Goal: Communication & Community: Answer question/provide support

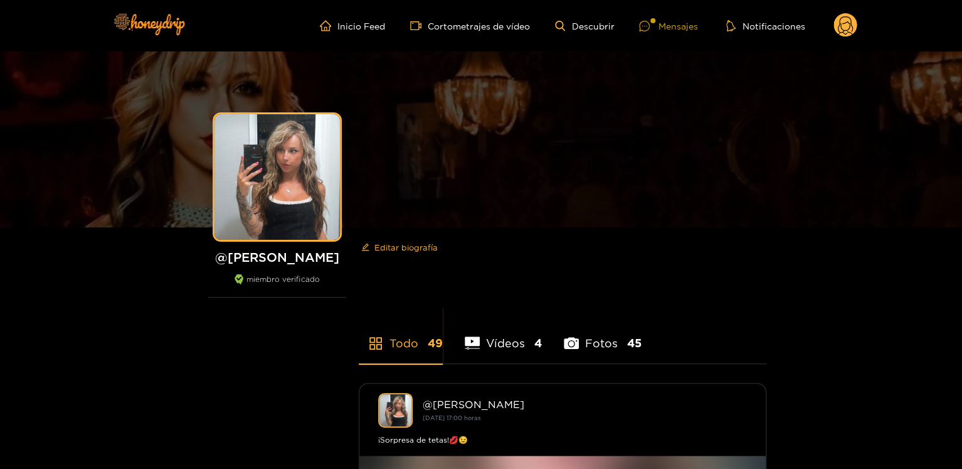
click at [665, 28] on font "Mensajes" at bounding box center [678, 25] width 40 height 9
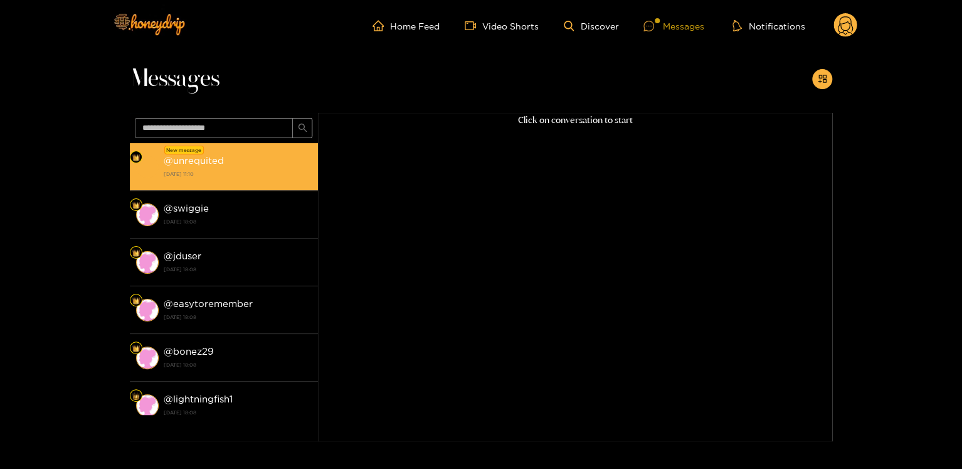
click at [281, 174] on strong "[DATE] 11:10" at bounding box center [238, 173] width 148 height 11
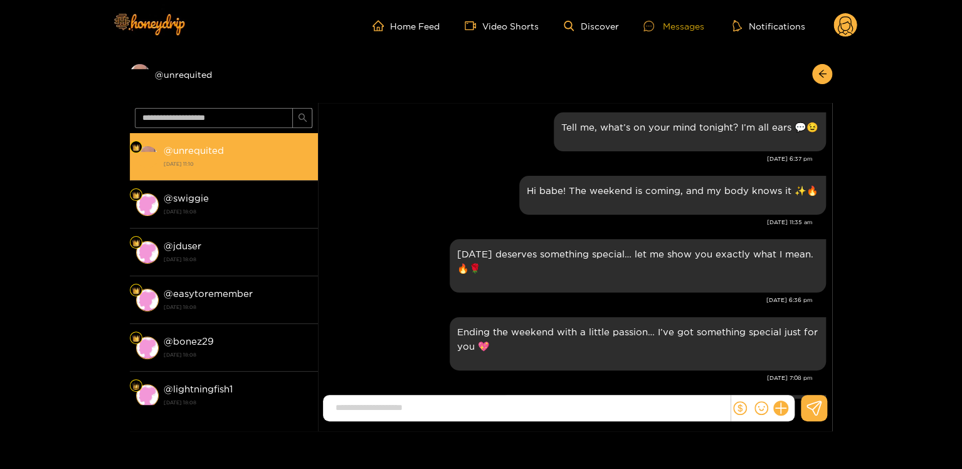
scroll to position [1266, 0]
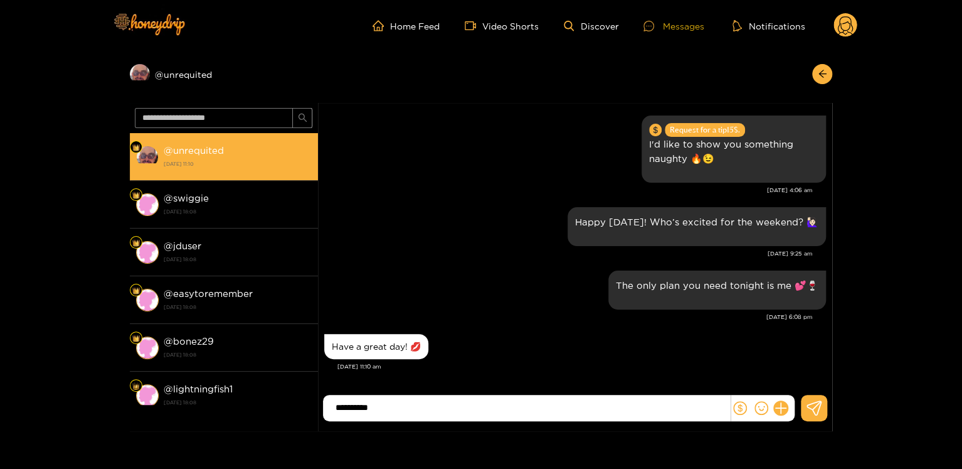
type input "*********"
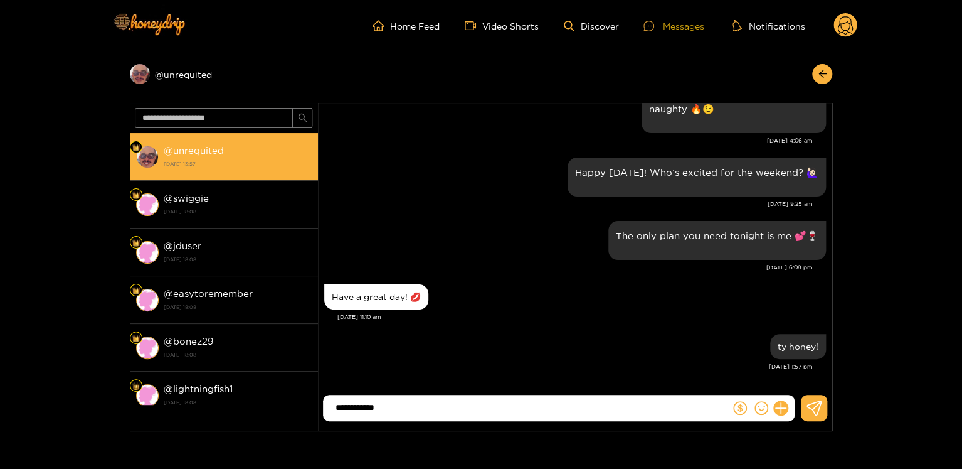
type input "**********"
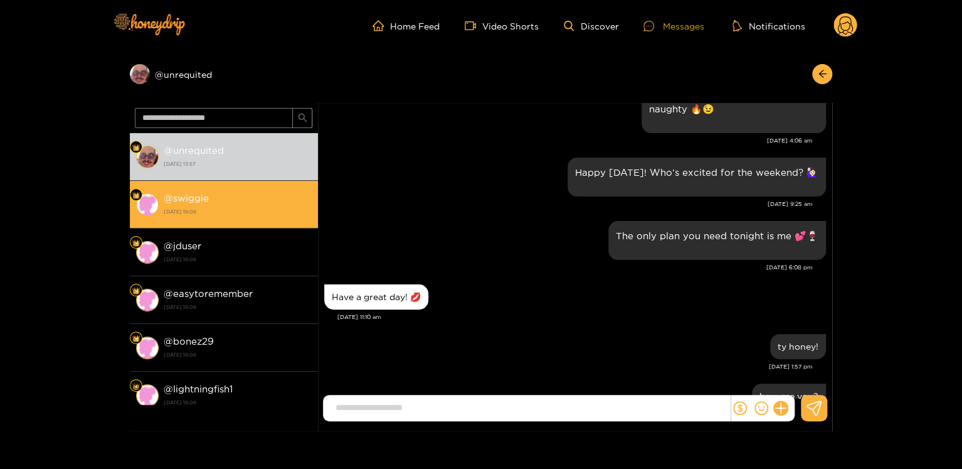
scroll to position [1366, 0]
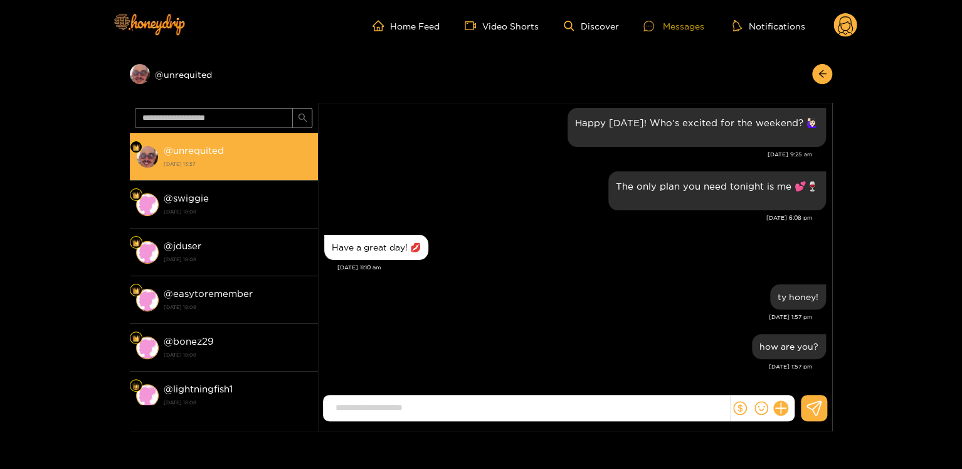
click at [174, 151] on strong "@ unrequited" at bounding box center [194, 150] width 60 height 11
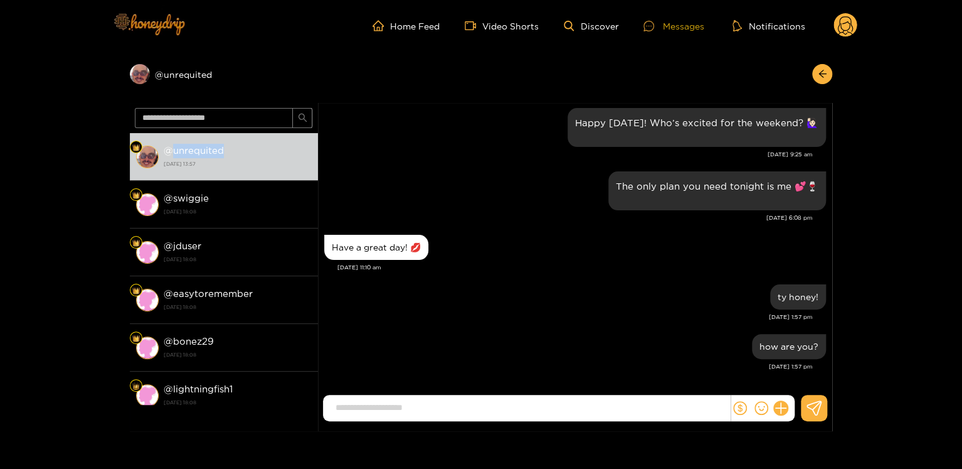
copy strong "unrequited"
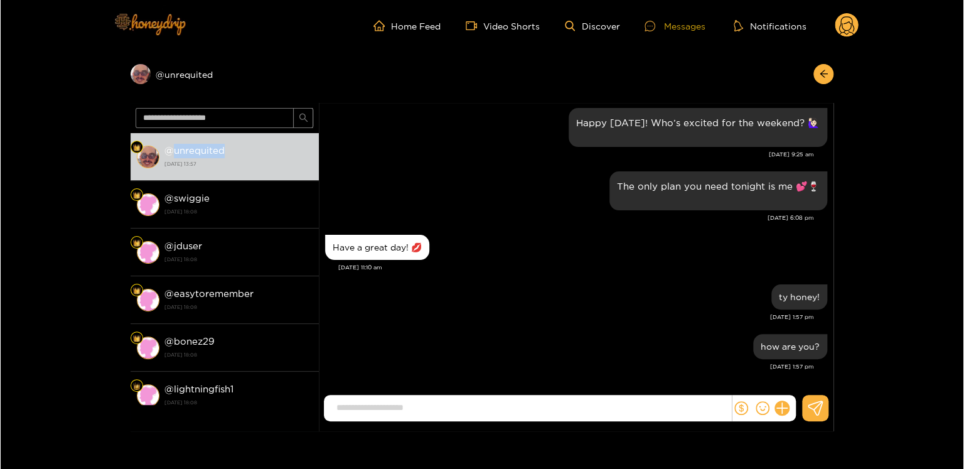
scroll to position [1239, 0]
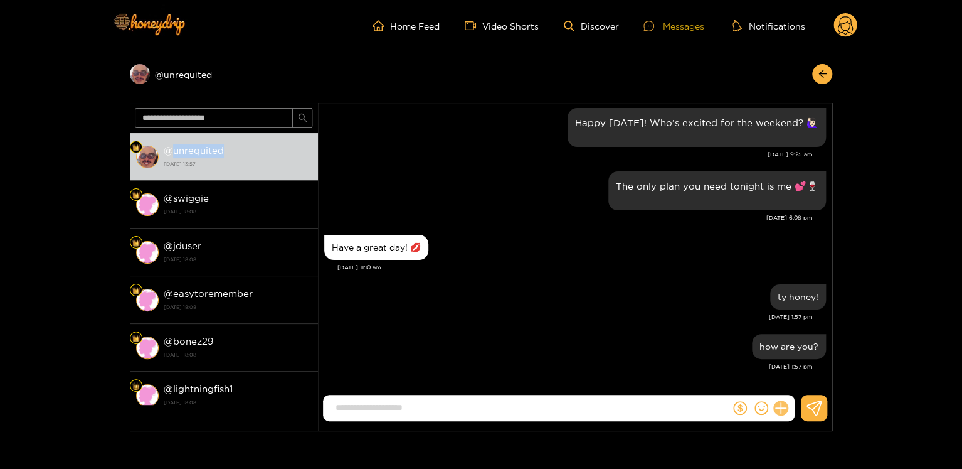
click at [778, 403] on icon at bounding box center [781, 408] width 14 height 14
click at [815, 378] on button at bounding box center [804, 377] width 44 height 28
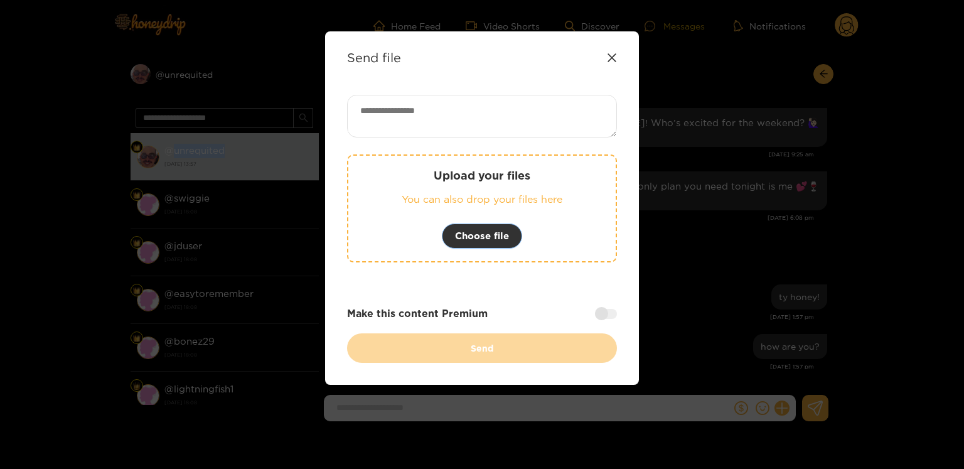
click at [474, 236] on span "Choose file" at bounding box center [482, 235] width 54 height 15
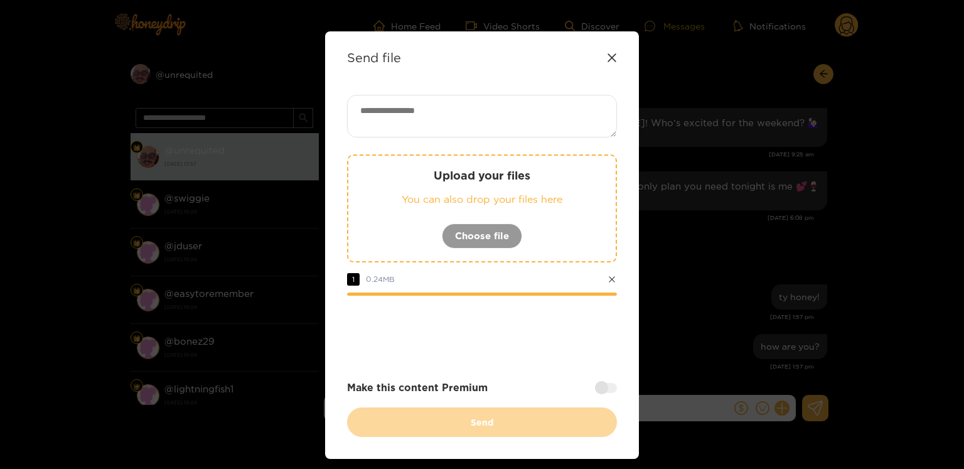
click at [610, 385] on div at bounding box center [606, 388] width 22 height 10
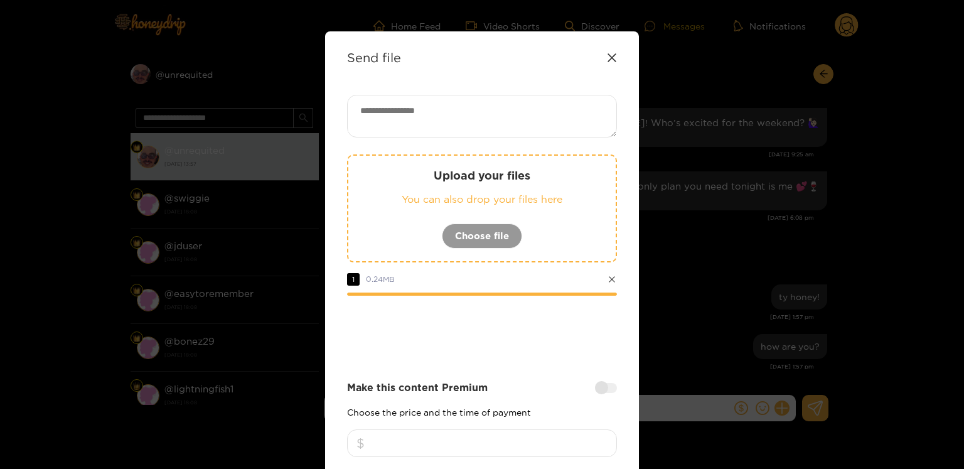
click at [512, 440] on input "number" at bounding box center [482, 443] width 270 height 28
type input "*"
click at [479, 104] on textarea at bounding box center [482, 116] width 270 height 43
paste textarea "**********"
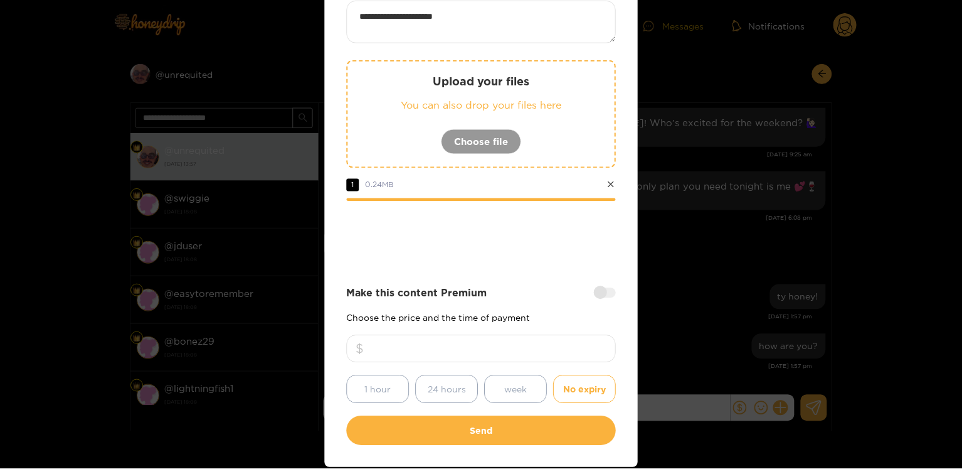
scroll to position [141, 0]
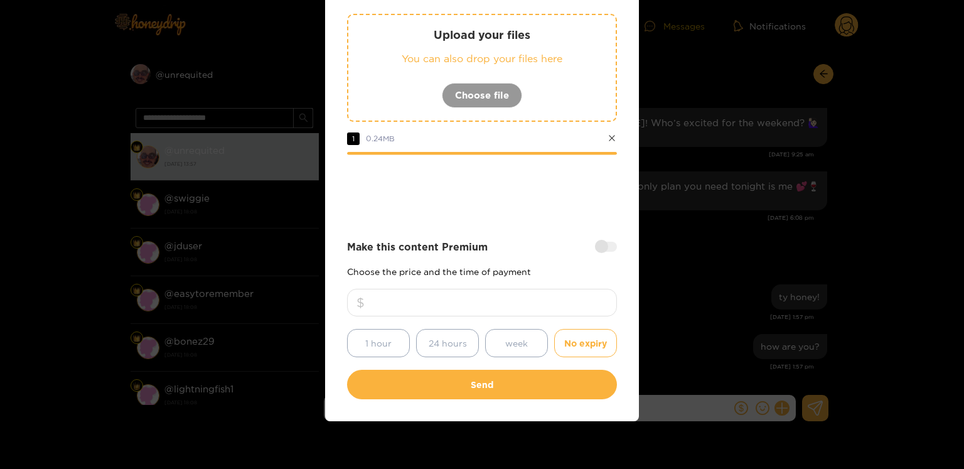
type textarea "**********"
click at [533, 300] on input "*" at bounding box center [482, 303] width 270 height 28
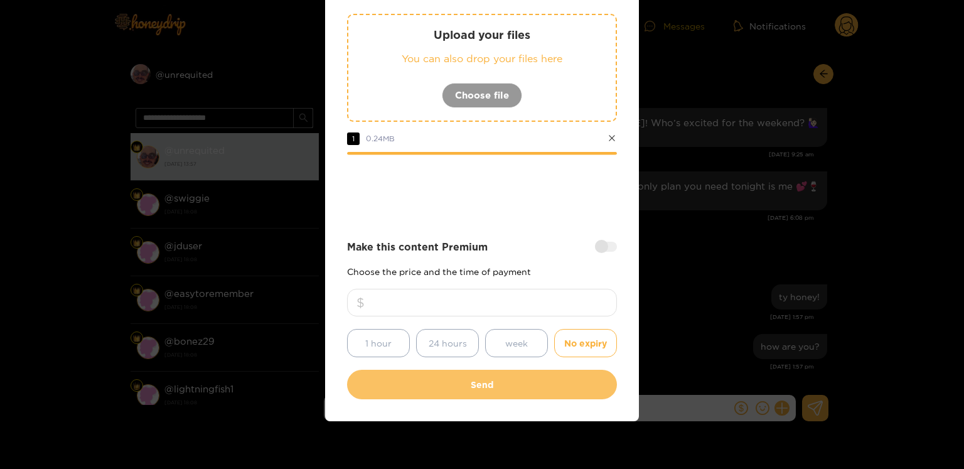
click at [517, 396] on button "Send" at bounding box center [482, 383] width 270 height 29
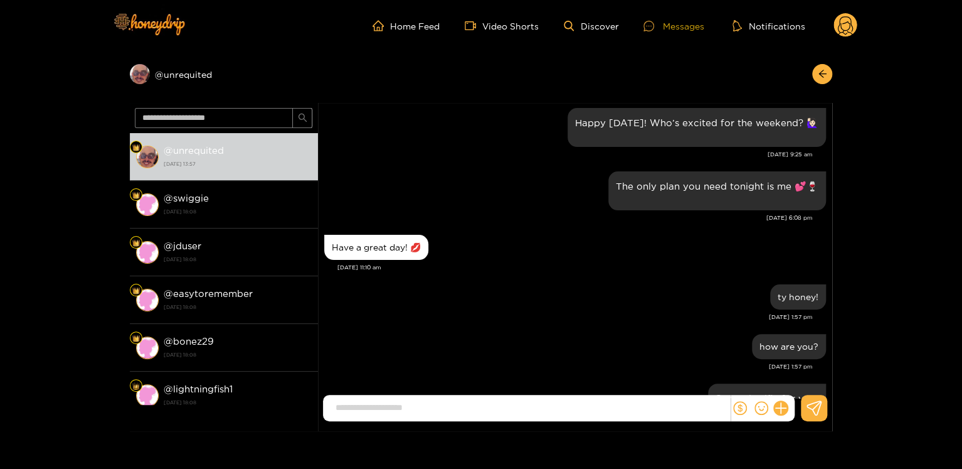
scroll to position [1354, 0]
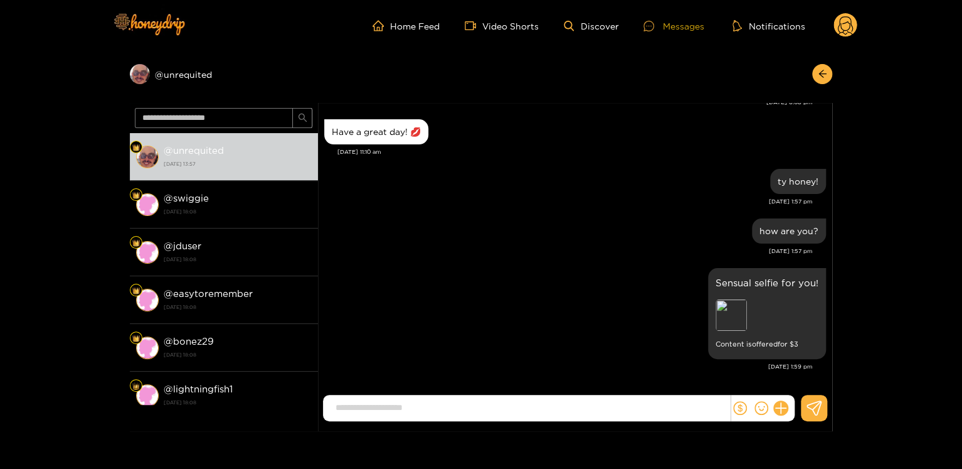
click at [850, 24] on icon at bounding box center [845, 27] width 15 height 22
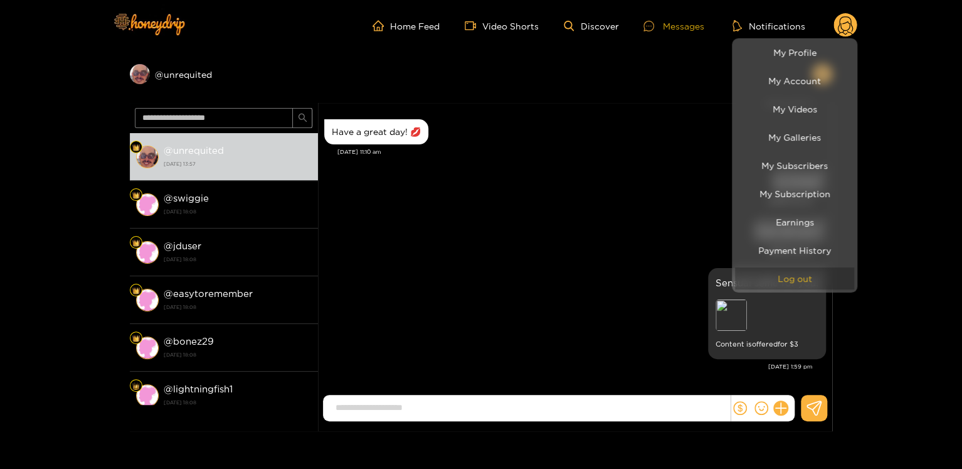
click at [795, 284] on button "Log out" at bounding box center [794, 278] width 119 height 22
